Goal: Information Seeking & Learning: Learn about a topic

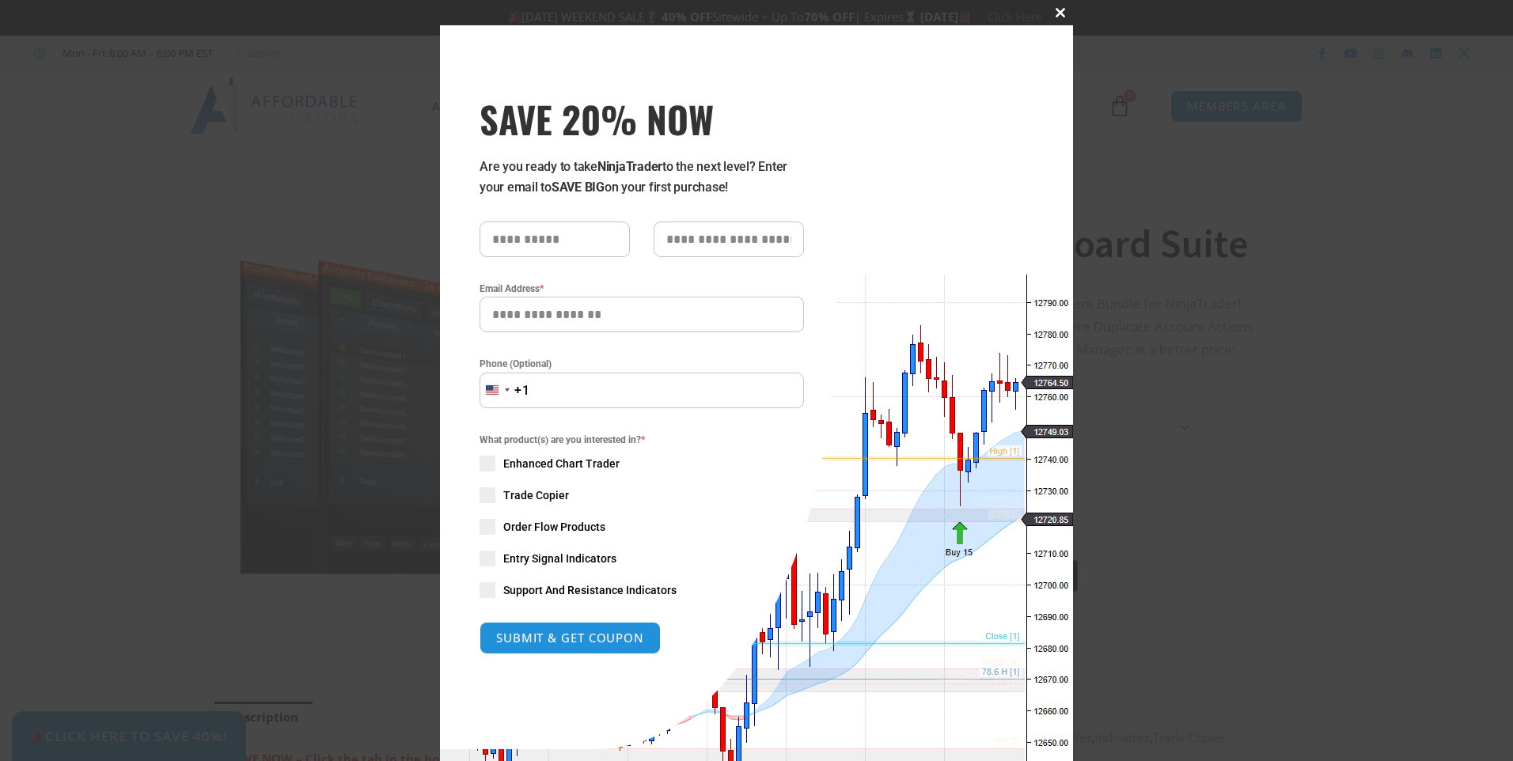
click at [1055, 12] on span at bounding box center [1059, 12] width 25 height 9
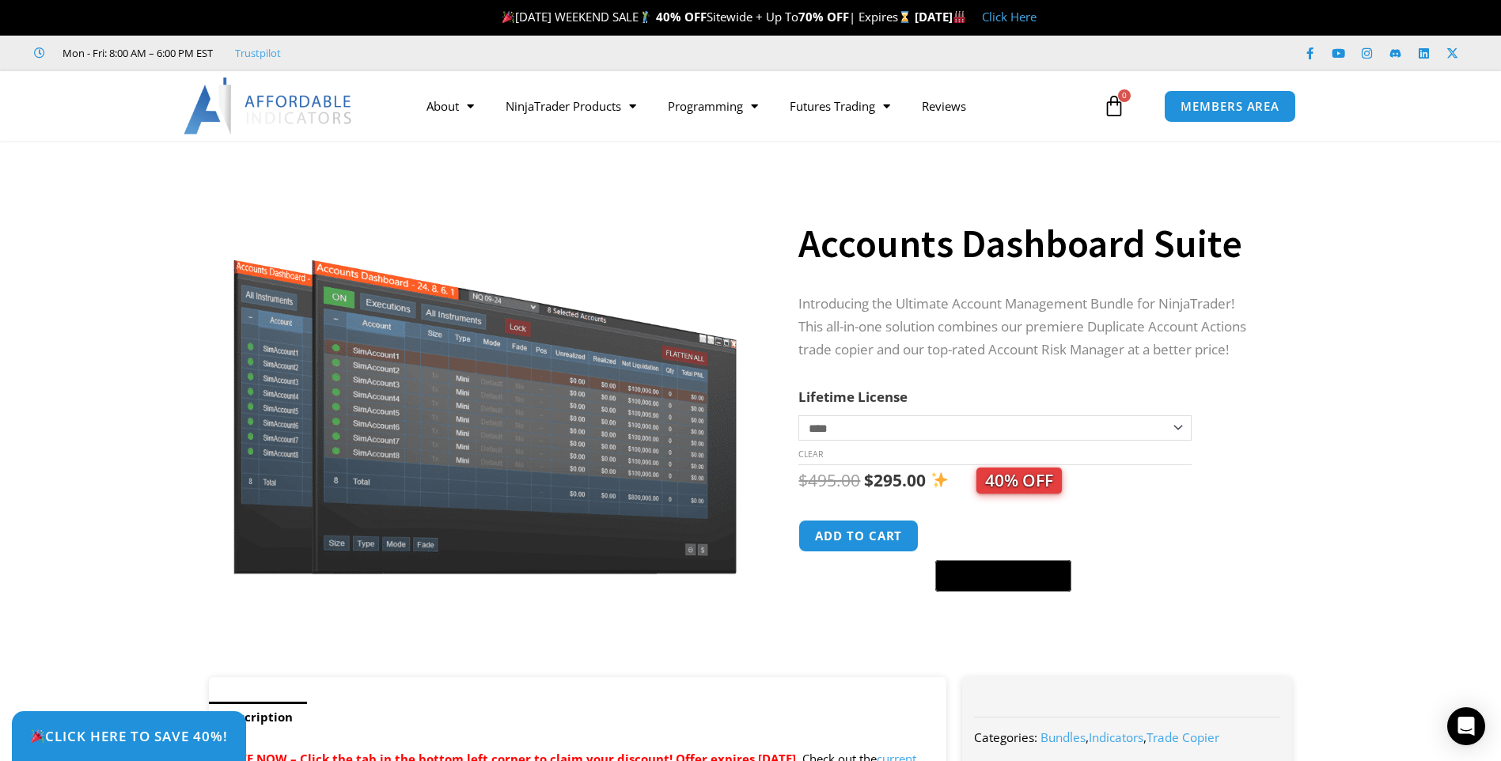
click at [852, 425] on select "**********" at bounding box center [994, 427] width 392 height 25
click at [852, 424] on select "**********" at bounding box center [994, 427] width 392 height 25
click at [827, 162] on link "Prop Firms" at bounding box center [833, 167] width 119 height 28
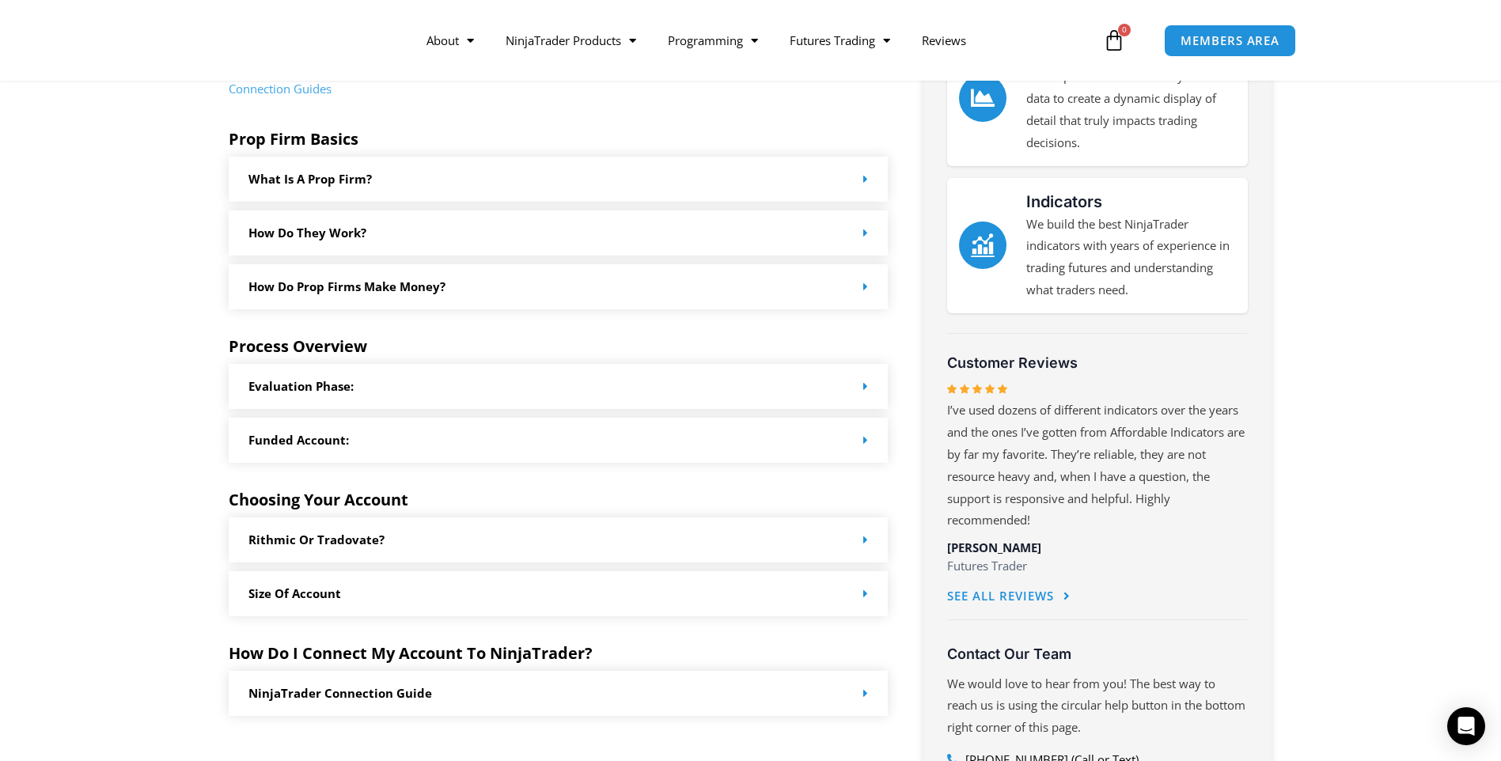
scroll to position [475, 0]
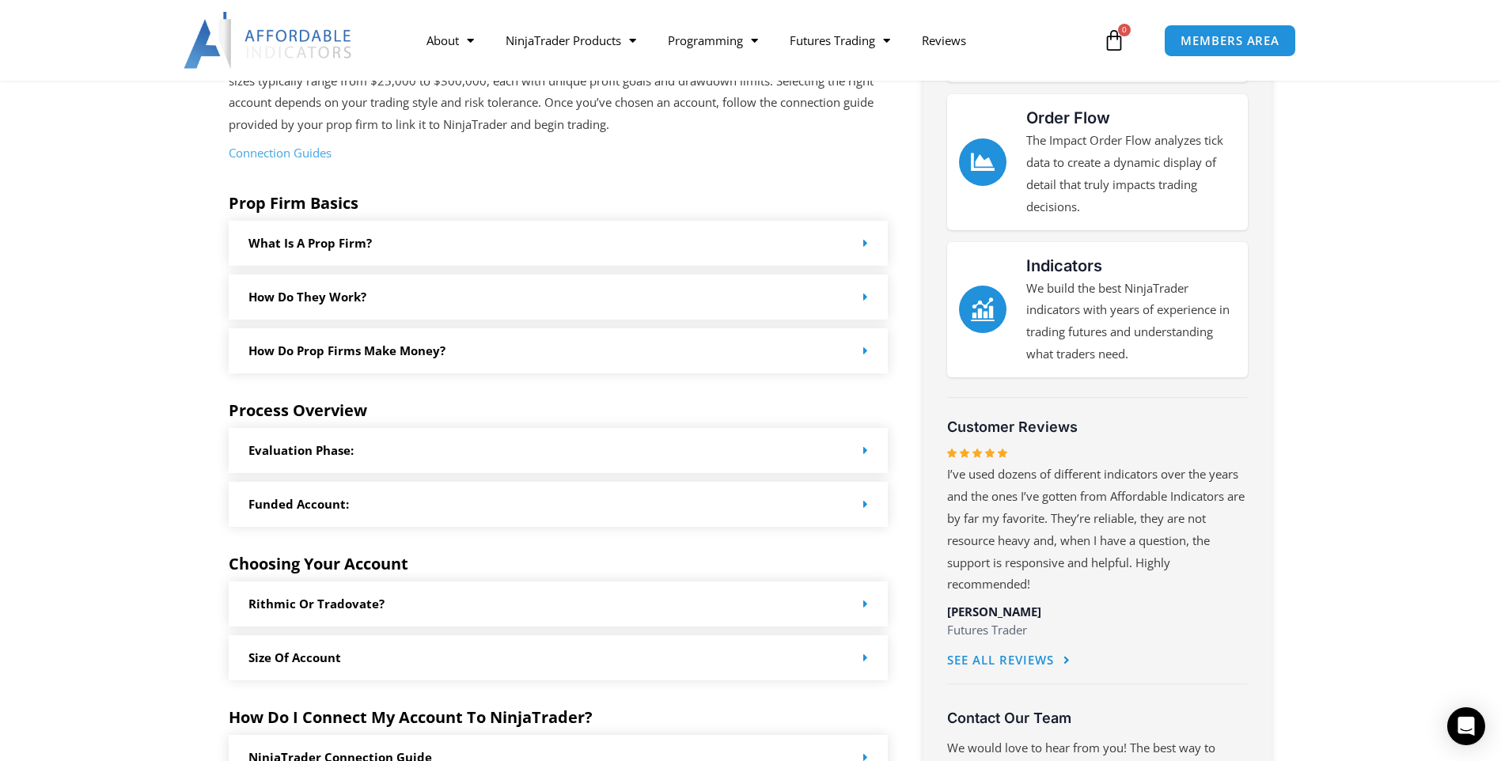
click at [361, 254] on div "What is a prop firm?" at bounding box center [559, 243] width 660 height 45
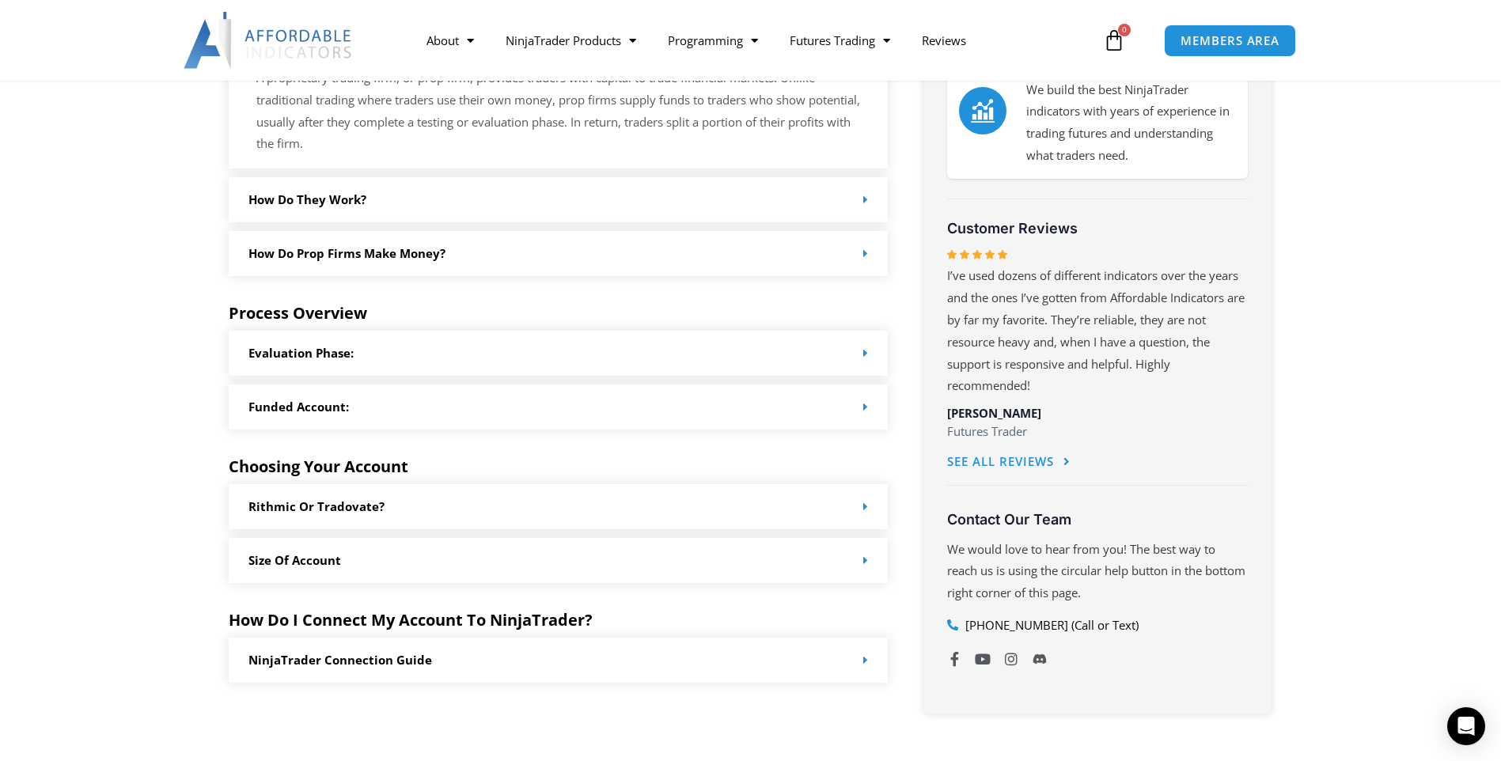
scroll to position [161, 0]
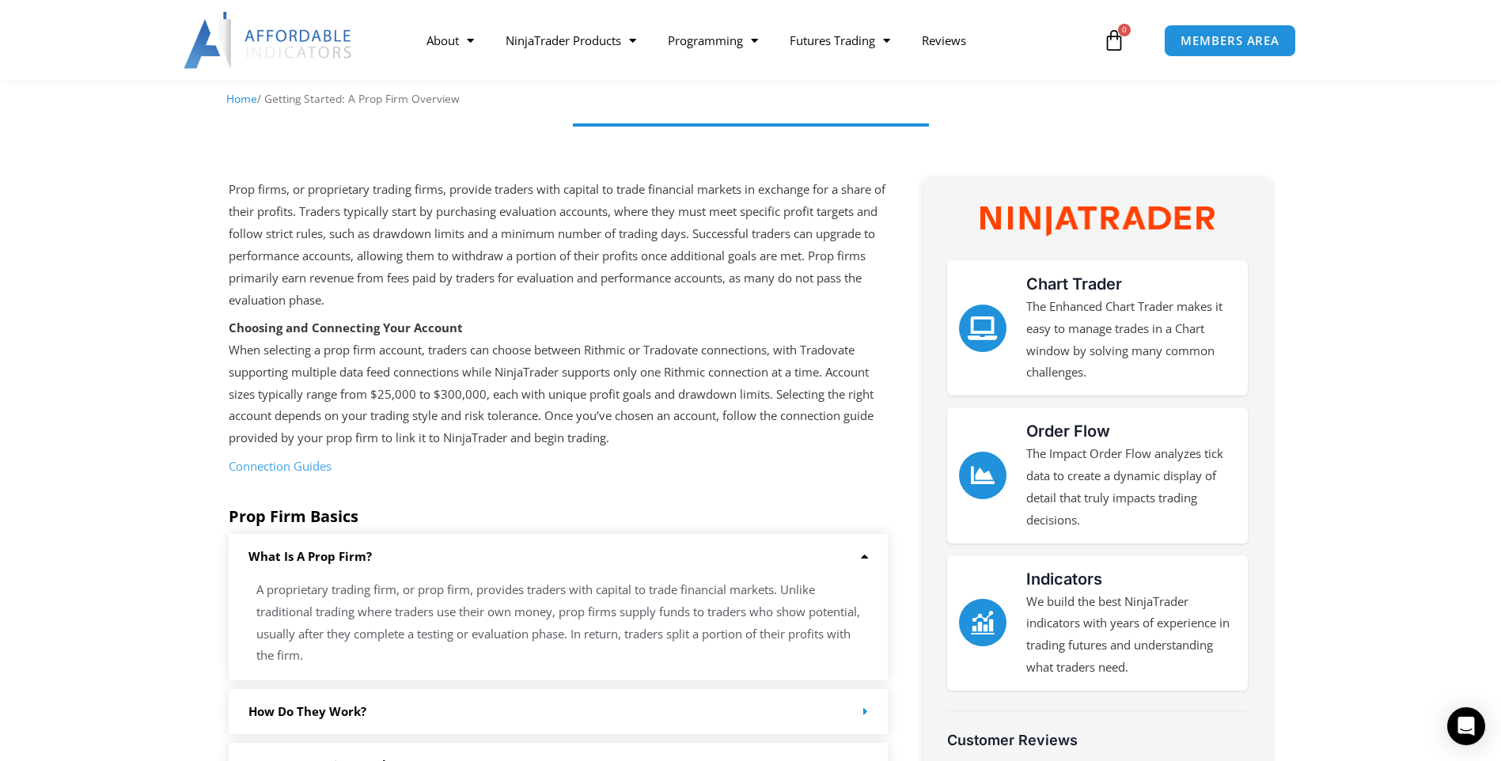
drag, startPoint x: 1222, startPoint y: 520, endPoint x: 1221, endPoint y: 394, distance: 125.8
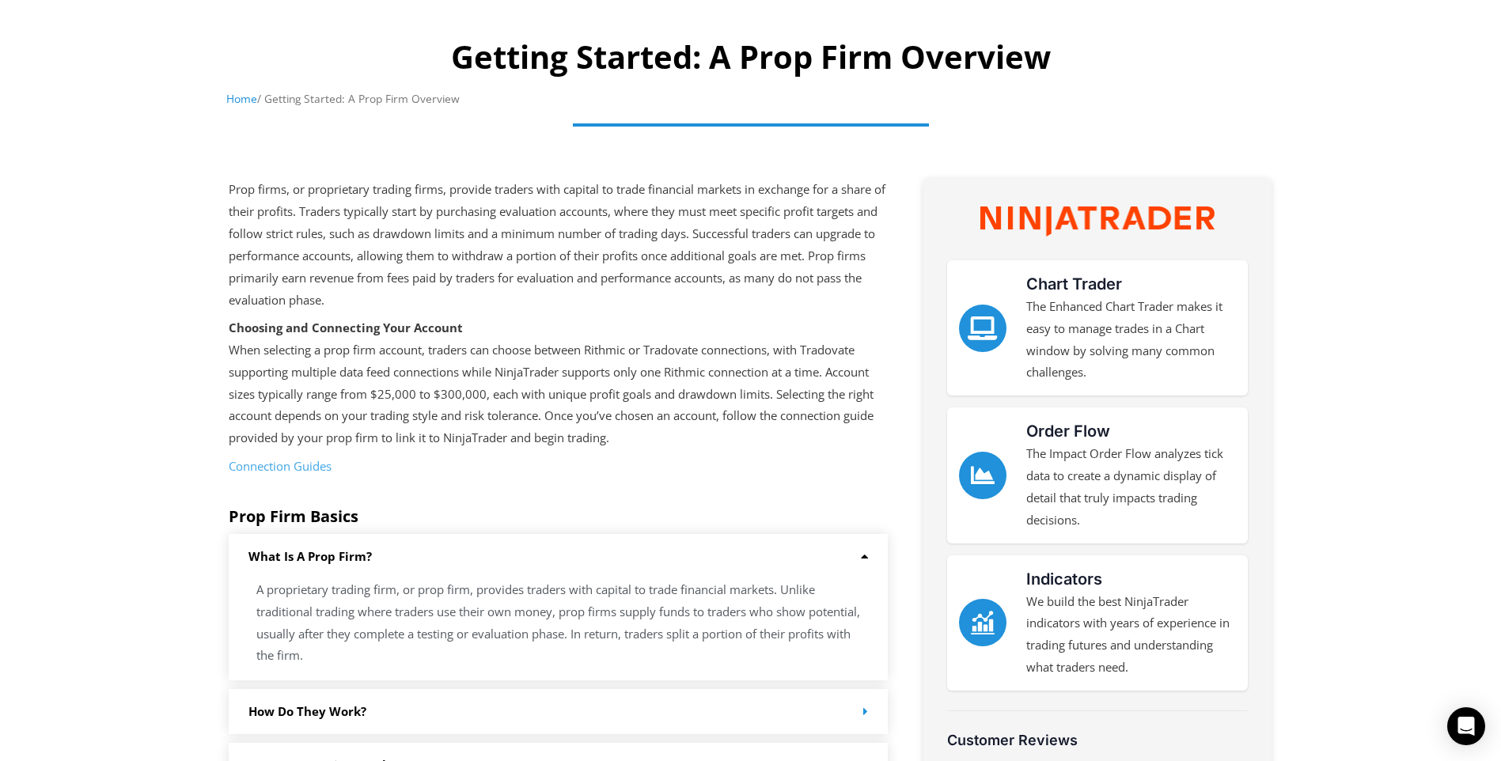
scroll to position [0, 0]
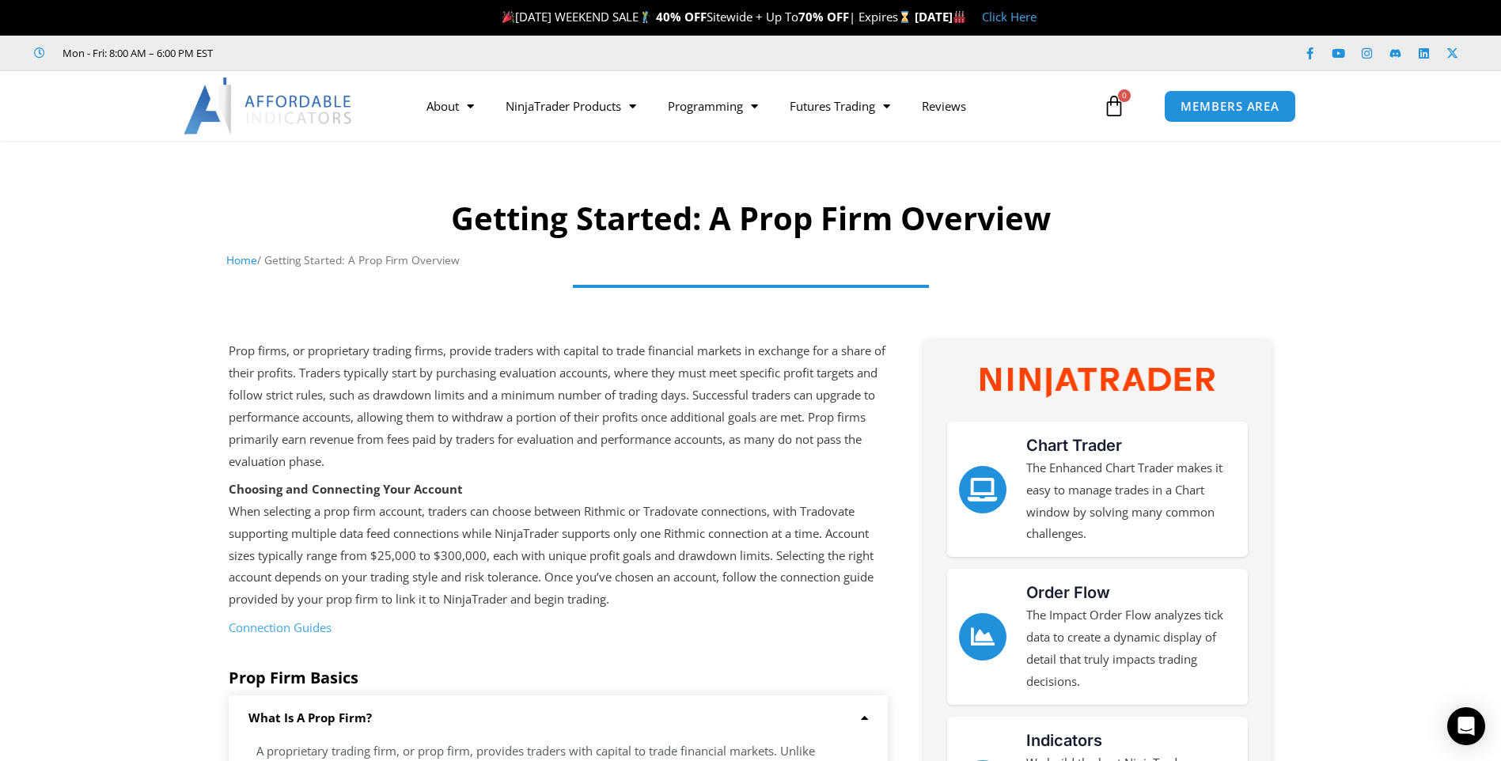
drag, startPoint x: 1021, startPoint y: 370, endPoint x: 1176, endPoint y: 367, distance: 155.1
click at [454, 144] on link "Contact Us" at bounding box center [478, 138] width 135 height 28
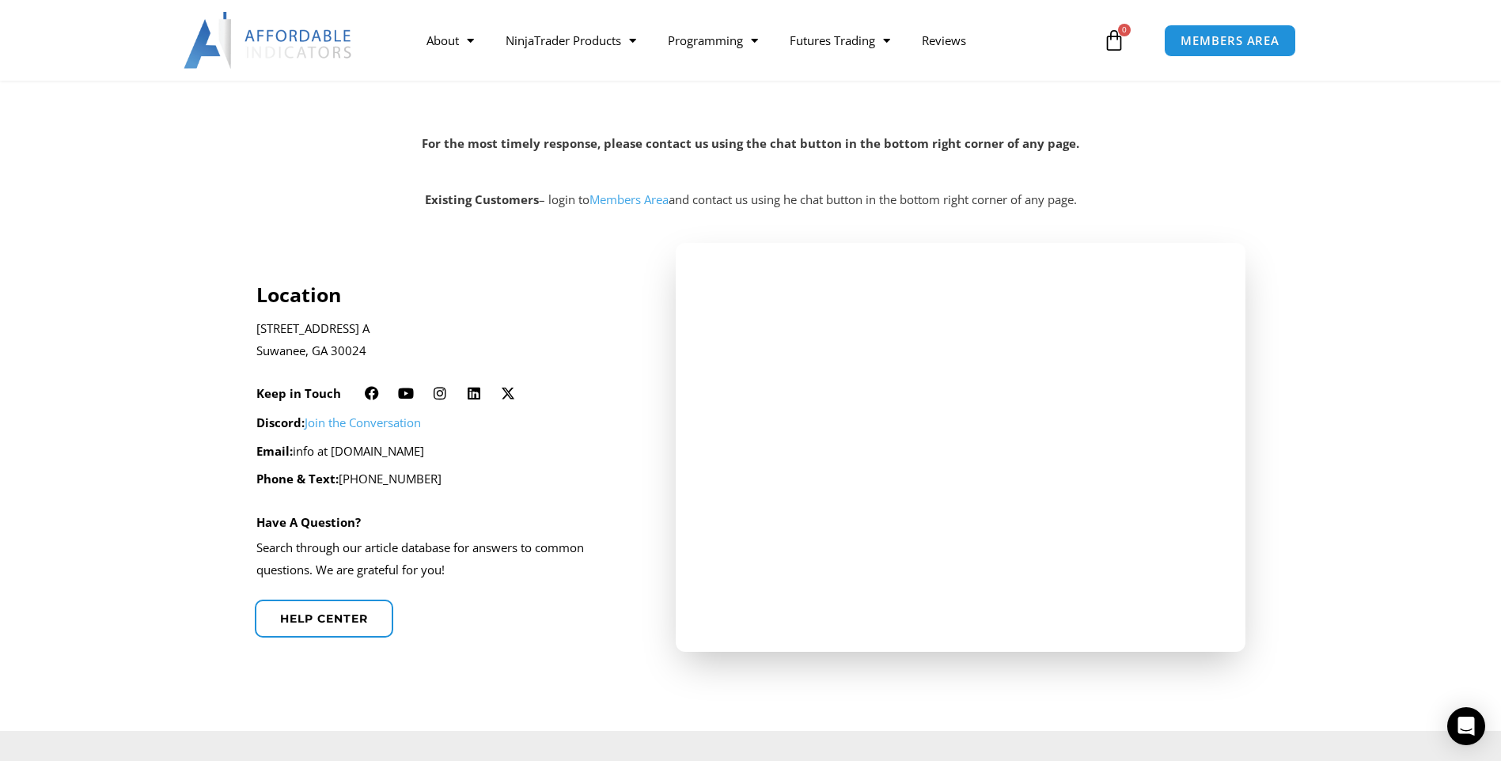
scroll to position [237, 0]
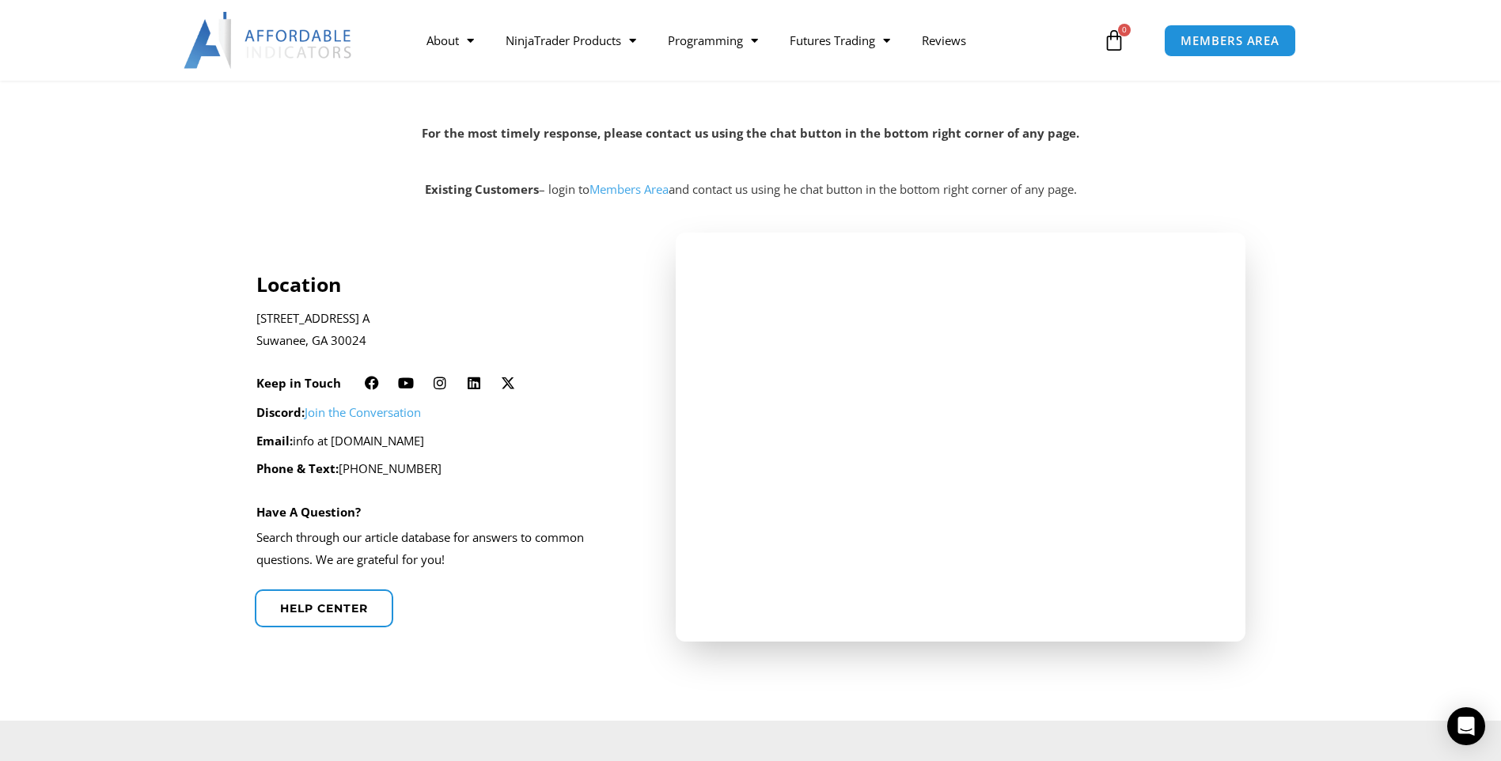
click at [320, 417] on link "Join the Conversation" at bounding box center [363, 412] width 116 height 16
